Goal: Task Accomplishment & Management: Manage account settings

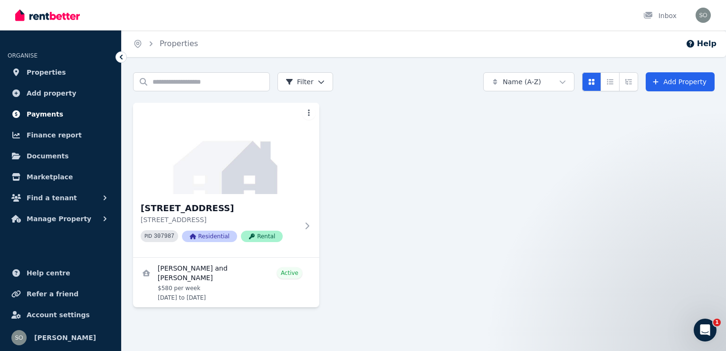
click at [49, 114] on span "Payments" at bounding box center [45, 113] width 37 height 11
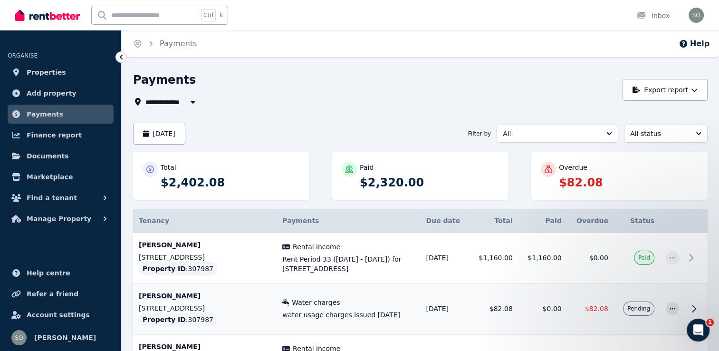
click at [693, 306] on icon at bounding box center [693, 308] width 3 height 7
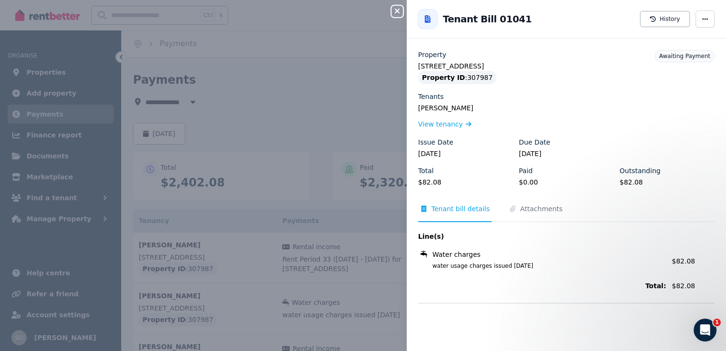
click at [692, 56] on span "Awaiting Payment" at bounding box center [684, 56] width 51 height 7
click at [685, 55] on span "Awaiting Payment" at bounding box center [684, 56] width 51 height 7
click at [701, 17] on icon "button" at bounding box center [705, 19] width 8 height 7
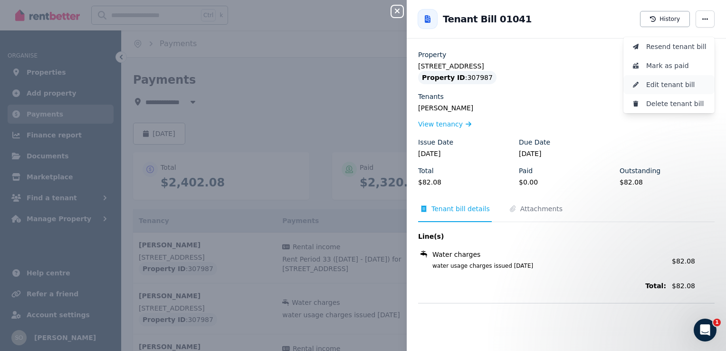
click at [671, 83] on span "Edit tenant bill" at bounding box center [676, 84] width 61 height 11
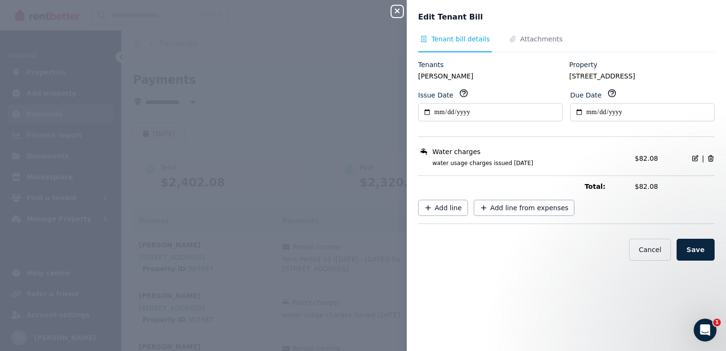
click at [398, 12] on icon "button" at bounding box center [397, 11] width 5 height 5
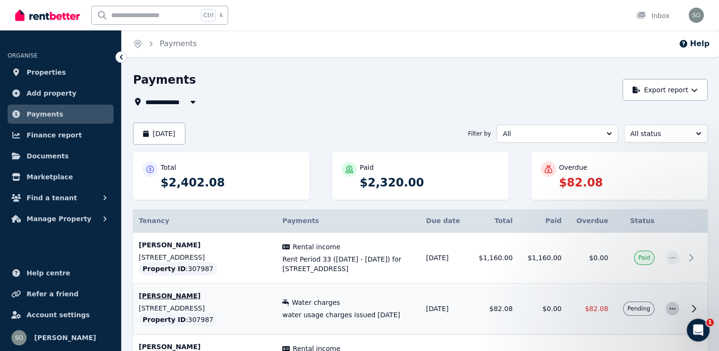
click at [676, 306] on span "button" at bounding box center [672, 308] width 13 height 13
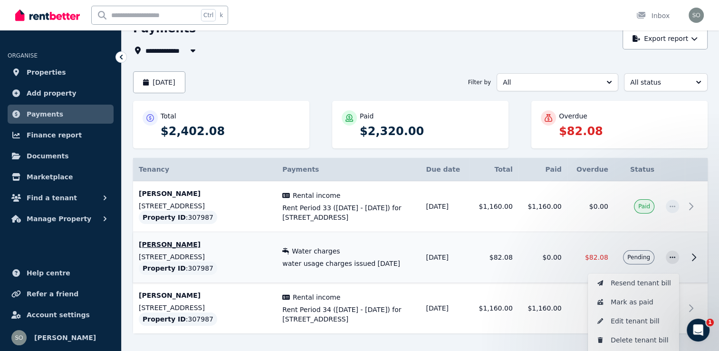
scroll to position [84, 0]
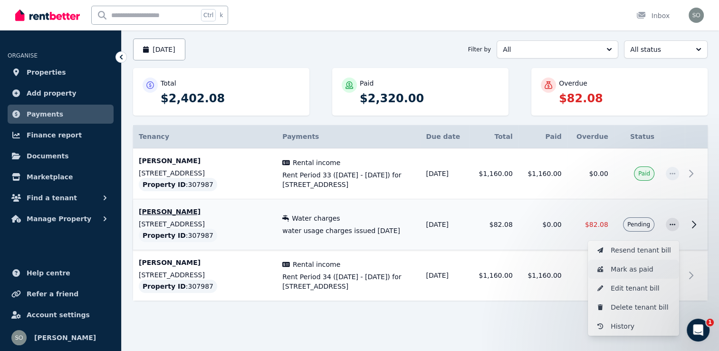
click at [626, 268] on span "Mark as paid" at bounding box center [641, 268] width 61 height 11
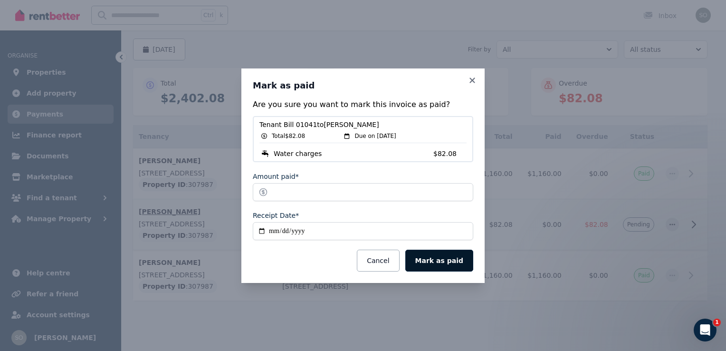
click at [456, 255] on button "Mark as paid" at bounding box center [439, 260] width 68 height 22
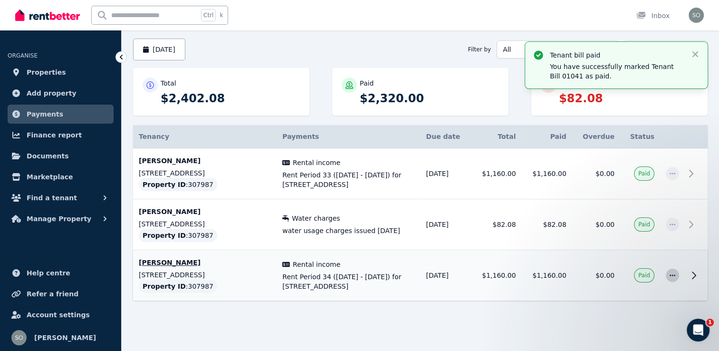
click at [672, 272] on icon "button" at bounding box center [673, 275] width 8 height 7
click at [513, 327] on div at bounding box center [420, 325] width 574 height 17
click at [447, 88] on div "Paid $2,320.00" at bounding box center [429, 91] width 139 height 29
click at [689, 50] on div "Tenant bill paid You have successfully marked Tenant Bill 01041 as paid. Close" at bounding box center [616, 64] width 167 height 31
click at [511, 315] on div "Tenancy Payments Details Due date Total Paid Overdue Status [PERSON_NAME][GEOGR…" at bounding box center [420, 221] width 574 height 192
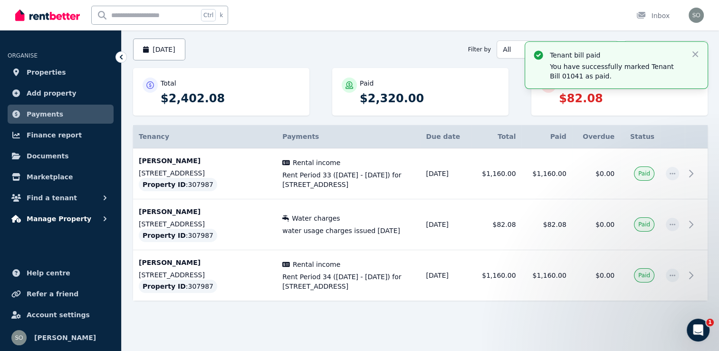
click at [51, 216] on span "Manage Property" at bounding box center [59, 218] width 65 height 11
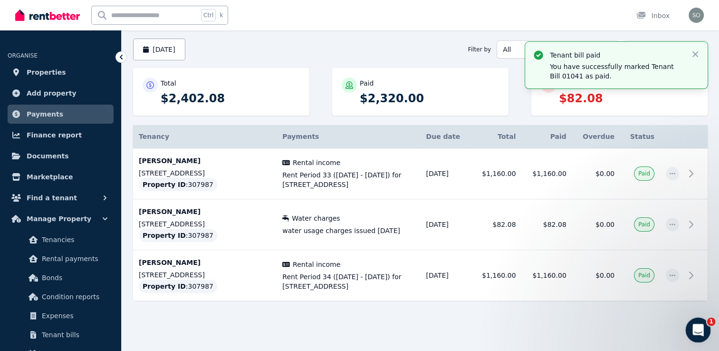
click at [700, 325] on icon "Open Intercom Messenger" at bounding box center [697, 329] width 16 height 16
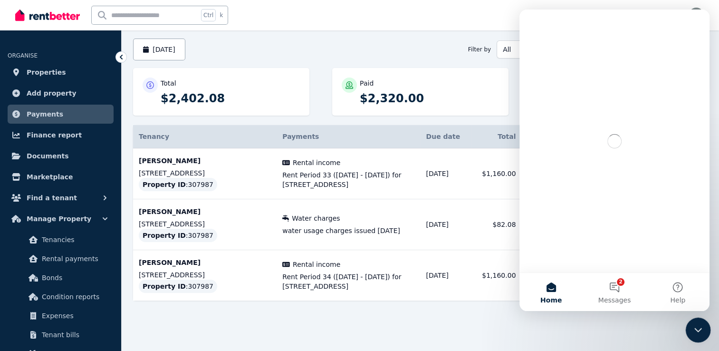
scroll to position [0, 0]
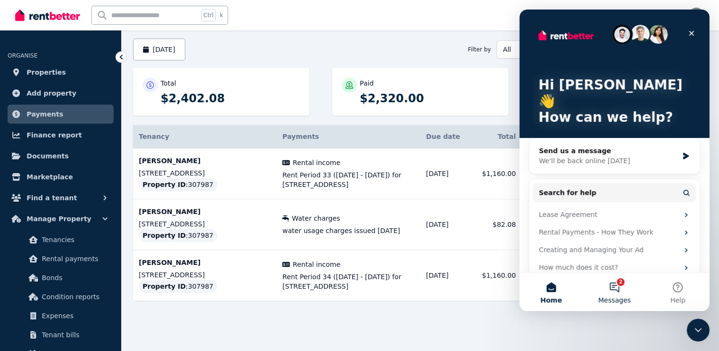
click at [612, 287] on button "2 Messages" at bounding box center [614, 292] width 63 height 38
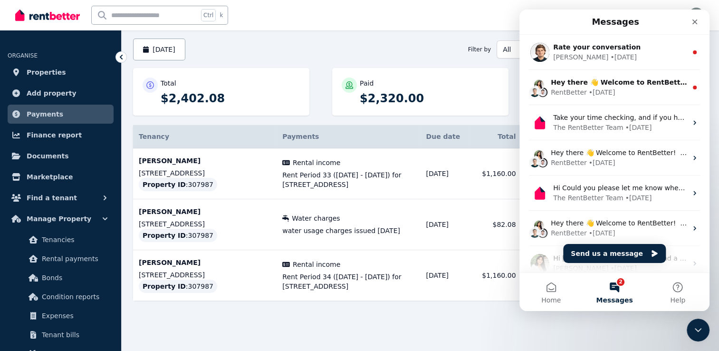
click at [460, 313] on div "Tenancy Payments Details Due date Total Paid Overdue Status [PERSON_NAME][GEOGR…" at bounding box center [420, 221] width 574 height 192
click at [692, 26] on div "Close" at bounding box center [694, 21] width 17 height 17
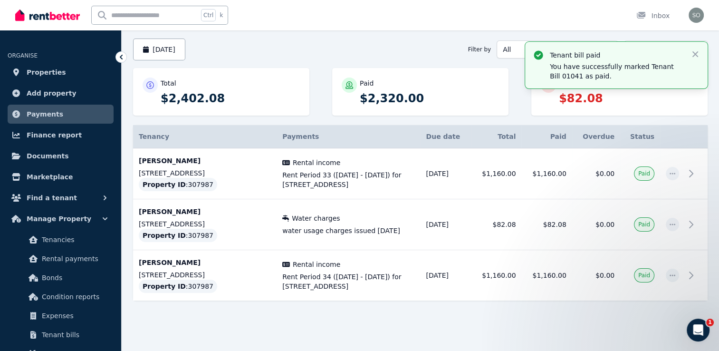
click at [35, 115] on span "Payments" at bounding box center [45, 113] width 37 height 11
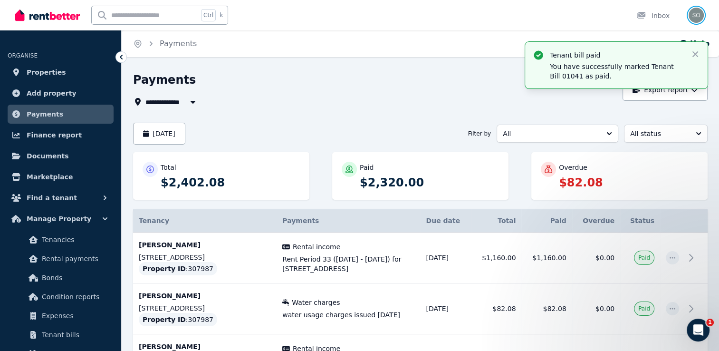
click at [695, 18] on img "button" at bounding box center [696, 15] width 15 height 15
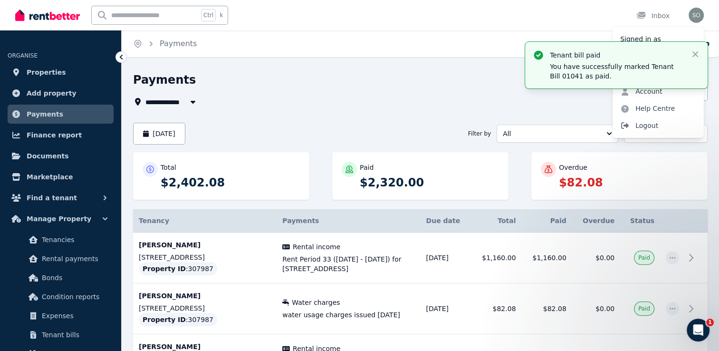
click at [645, 128] on span "Logout" at bounding box center [657, 125] width 91 height 17
